Goal: Task Accomplishment & Management: Use online tool/utility

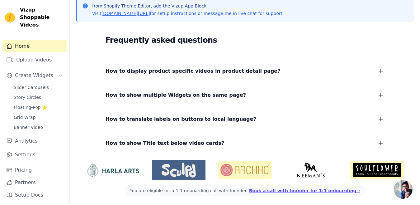
scroll to position [145, 0]
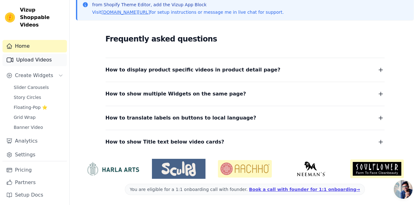
click at [48, 54] on link "Upload Videos" at bounding box center [34, 60] width 65 height 12
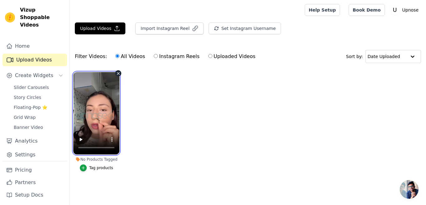
click at [103, 114] on video at bounding box center [96, 113] width 46 height 82
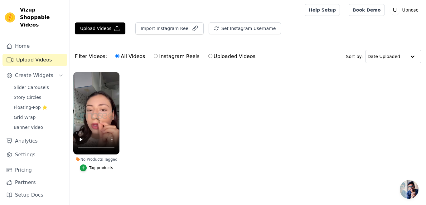
click at [157, 123] on ul "No Products Tagged Tag products" at bounding box center [248, 128] width 356 height 118
click at [117, 27] on icon "button" at bounding box center [117, 28] width 6 height 6
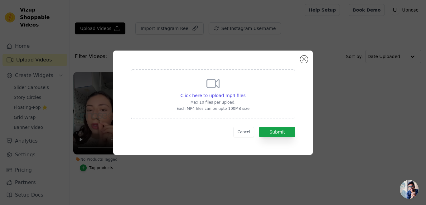
click at [233, 88] on div "Click here to upload mp4 files Max 10 files per upload. Each MP4 files can be u…" at bounding box center [212, 93] width 73 height 35
click at [245, 92] on input "Click here to upload mp4 files Max 10 files per upload. Each MP4 files can be u…" at bounding box center [245, 92] width 0 height 0
click at [304, 57] on button "Close modal" at bounding box center [303, 58] width 7 height 7
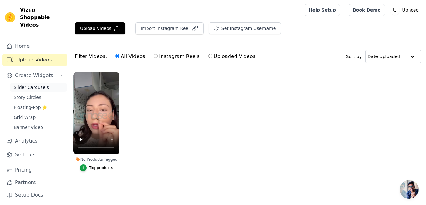
click at [37, 84] on span "Slider Carousels" at bounding box center [31, 87] width 35 height 6
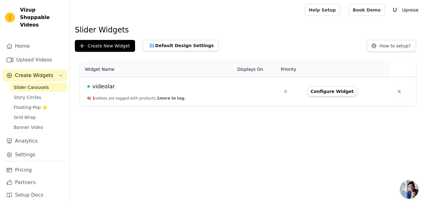
click at [255, 92] on td at bounding box center [256, 91] width 47 height 29
click at [324, 94] on button "Configure Widget" at bounding box center [332, 91] width 50 height 10
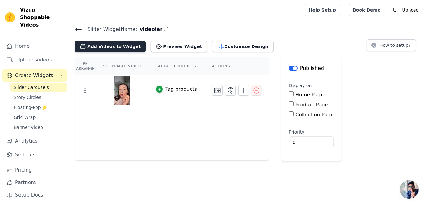
click at [117, 45] on button "Add Videos to Widget" at bounding box center [110, 46] width 71 height 11
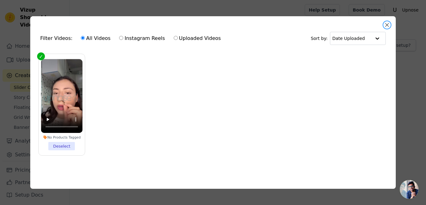
click at [389, 21] on button "Close modal" at bounding box center [386, 24] width 7 height 7
